Goal: Transaction & Acquisition: Purchase product/service

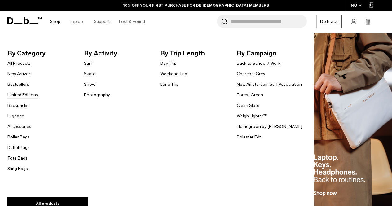
click at [14, 95] on link "Limited Editions" at bounding box center [22, 95] width 31 height 7
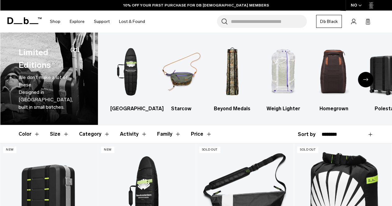
scroll to position [1, 0]
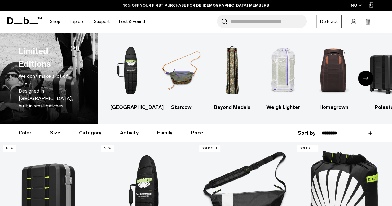
click at [365, 77] on icon "Next slide" at bounding box center [365, 78] width 5 height 3
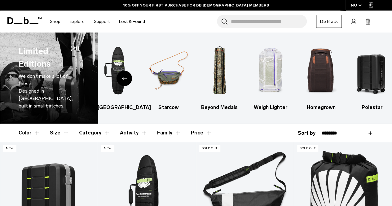
click at [365, 77] on img "6 / 6" at bounding box center [372, 71] width 40 height 60
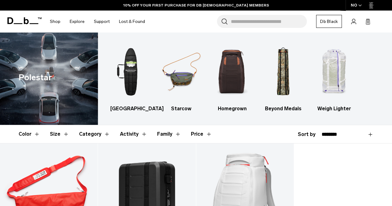
click at [174, 133] on button "Family" at bounding box center [169, 134] width 24 height 18
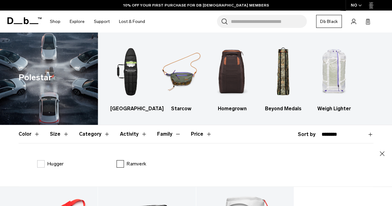
click at [121, 166] on label "Ramverk" at bounding box center [132, 163] width 30 height 7
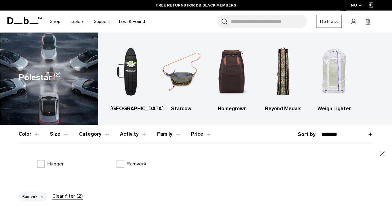
click at [138, 135] on button "Activity" at bounding box center [133, 134] width 27 height 18
click at [120, 164] on label "Travel" at bounding box center [129, 163] width 24 height 7
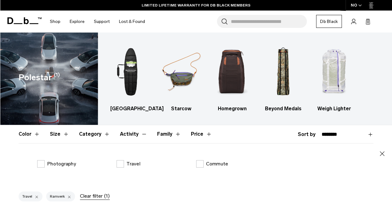
click at [102, 133] on button "Category" at bounding box center [94, 134] width 31 height 18
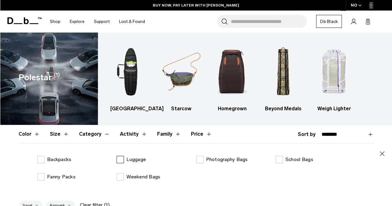
click at [121, 158] on label "Luggage" at bounding box center [131, 159] width 29 height 7
click at [175, 134] on button "Family" at bounding box center [169, 134] width 24 height 18
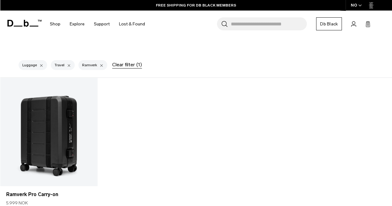
scroll to position [131, 0]
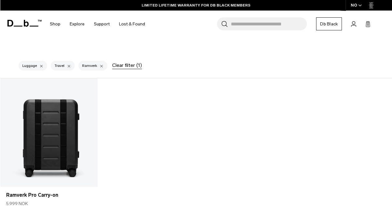
click at [55, 115] on link "Ramverk Pro Carry-on" at bounding box center [49, 132] width 98 height 108
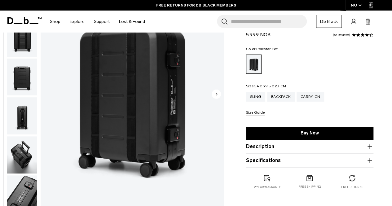
scroll to position [95, 0]
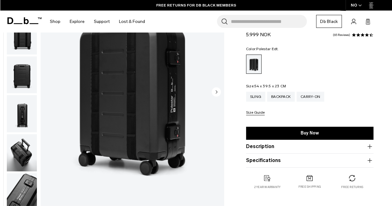
click at [215, 92] on circle "Next slide" at bounding box center [216, 91] width 9 height 9
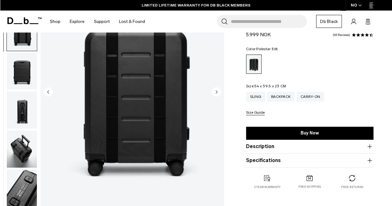
click at [215, 92] on circle "Next slide" at bounding box center [216, 91] width 9 height 9
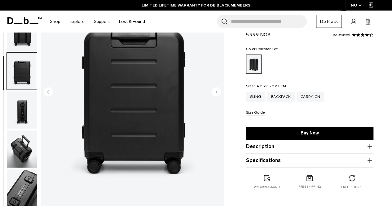
click at [215, 92] on circle "Next slide" at bounding box center [216, 91] width 9 height 9
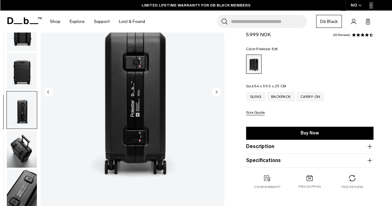
click at [215, 92] on circle "Next slide" at bounding box center [216, 91] width 9 height 9
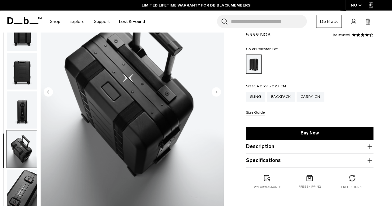
click at [215, 92] on circle "Next slide" at bounding box center [216, 91] width 9 height 9
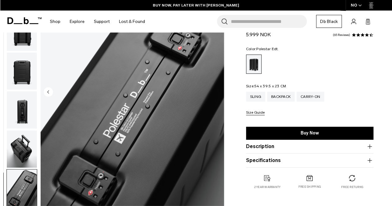
click at [215, 92] on img "6 / 6" at bounding box center [132, 92] width 183 height 229
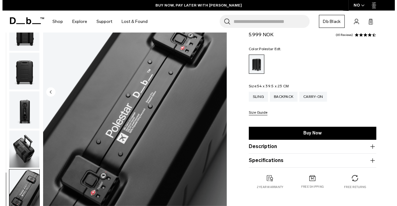
scroll to position [1, 0]
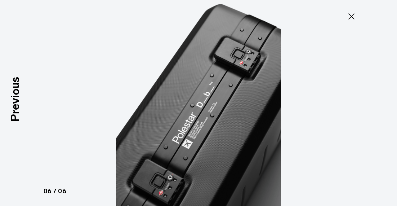
click at [352, 15] on icon at bounding box center [351, 16] width 6 height 6
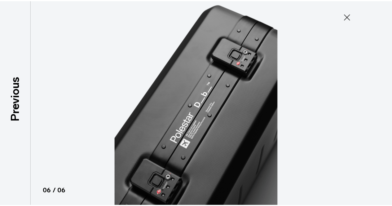
scroll to position [4, 0]
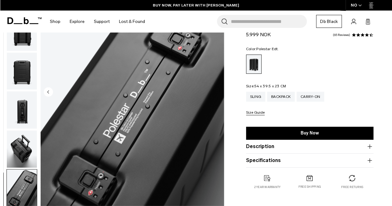
click at [245, 22] on input "Search for Bags, Luggage..." at bounding box center [269, 21] width 76 height 13
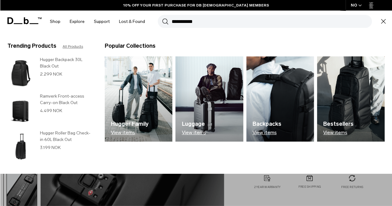
type input "**********"
click at [162, 18] on button "Search" at bounding box center [165, 21] width 7 height 7
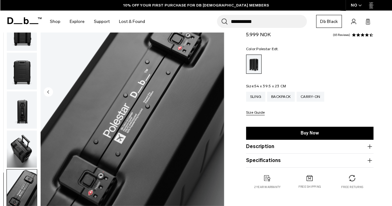
click at [221, 18] on button "Search" at bounding box center [224, 21] width 7 height 7
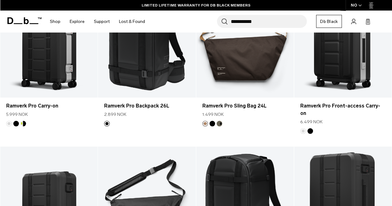
scroll to position [148, 0]
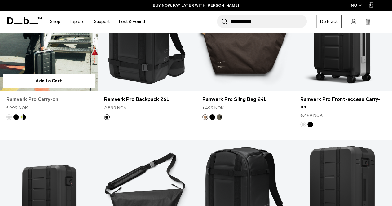
click at [31, 100] on link "Ramverk Pro Carry-on" at bounding box center [48, 99] width 85 height 7
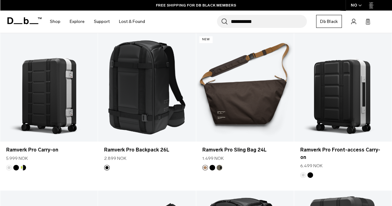
scroll to position [114, 0]
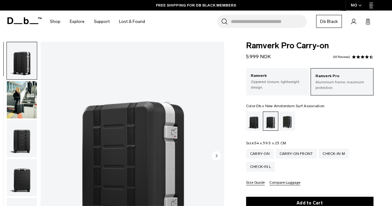
click at [284, 122] on div "Db x New Amsterdam Surf Association" at bounding box center [288, 121] width 16 height 19
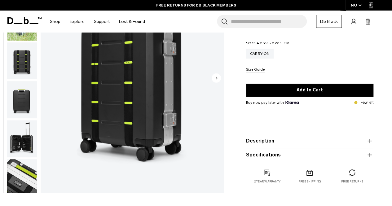
scroll to position [71, 0]
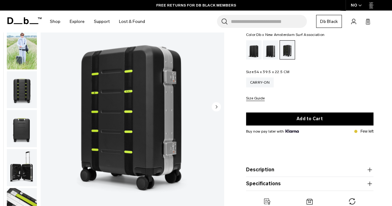
click at [219, 104] on circle "Next slide" at bounding box center [216, 106] width 9 height 9
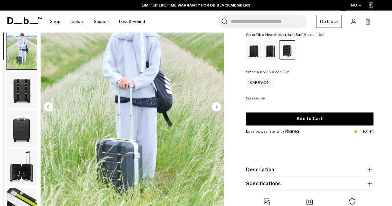
scroll to position [39, 0]
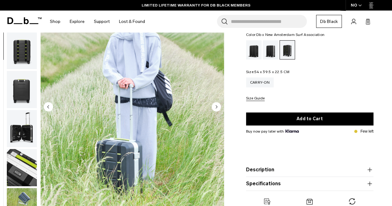
click at [216, 106] on icon "Next slide" at bounding box center [217, 106] width 2 height 3
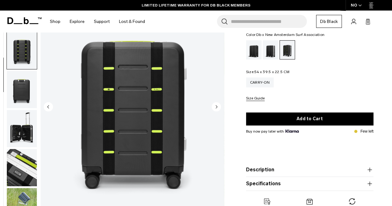
scroll to position [43, 0]
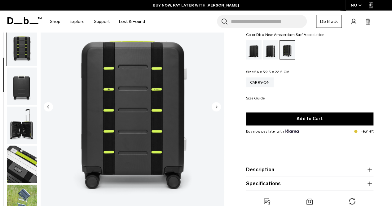
click at [217, 107] on circle "Next slide" at bounding box center [216, 106] width 9 height 9
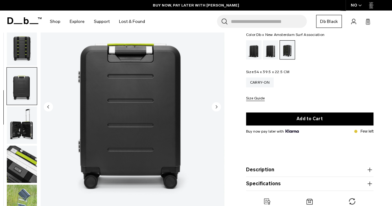
click at [217, 107] on circle "Next slide" at bounding box center [216, 106] width 9 height 9
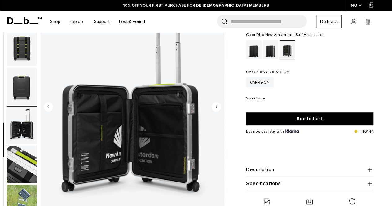
click at [217, 107] on circle "Next slide" at bounding box center [216, 106] width 9 height 9
